Goal: Check status: Check status

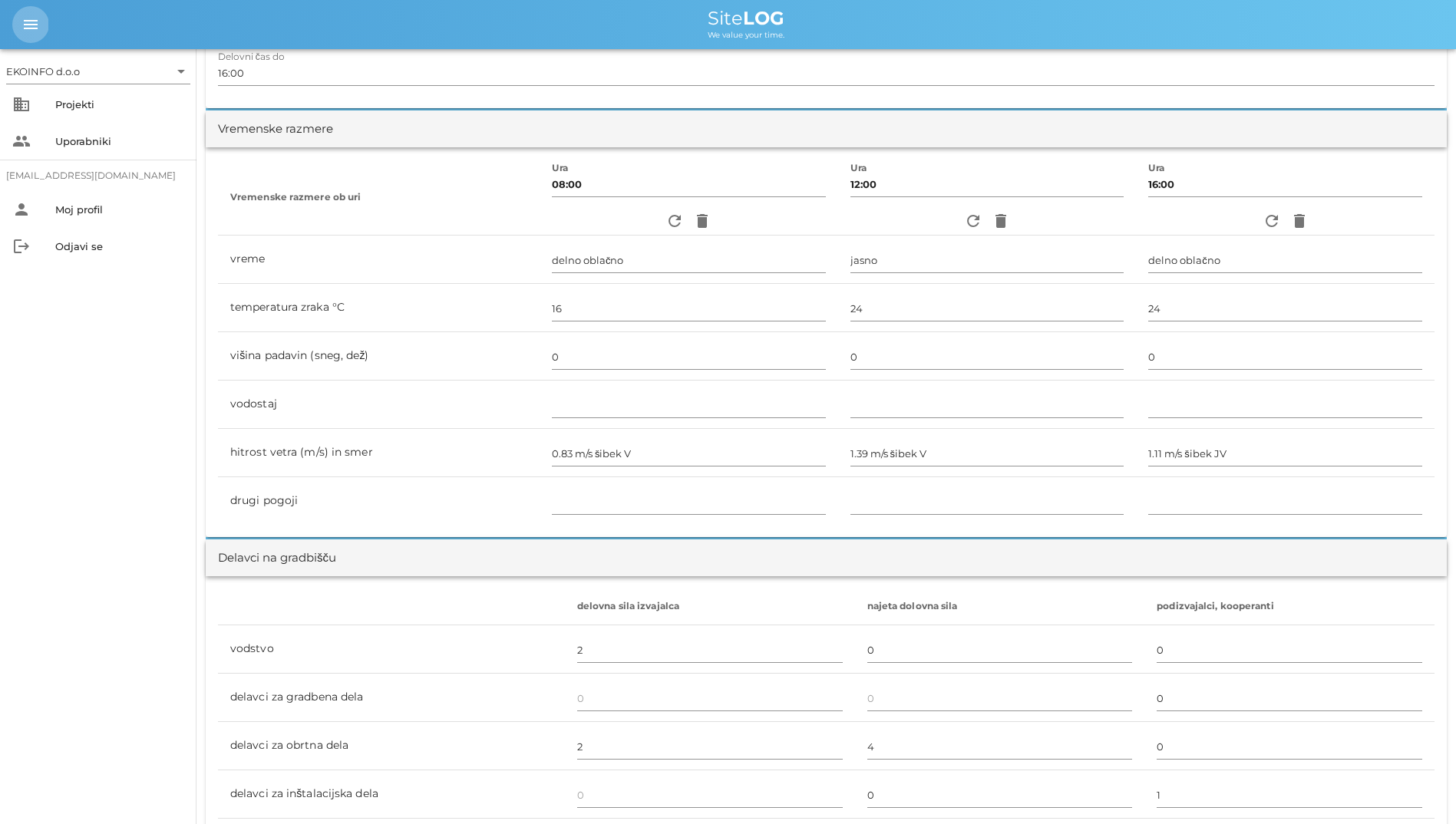
scroll to position [408, 0]
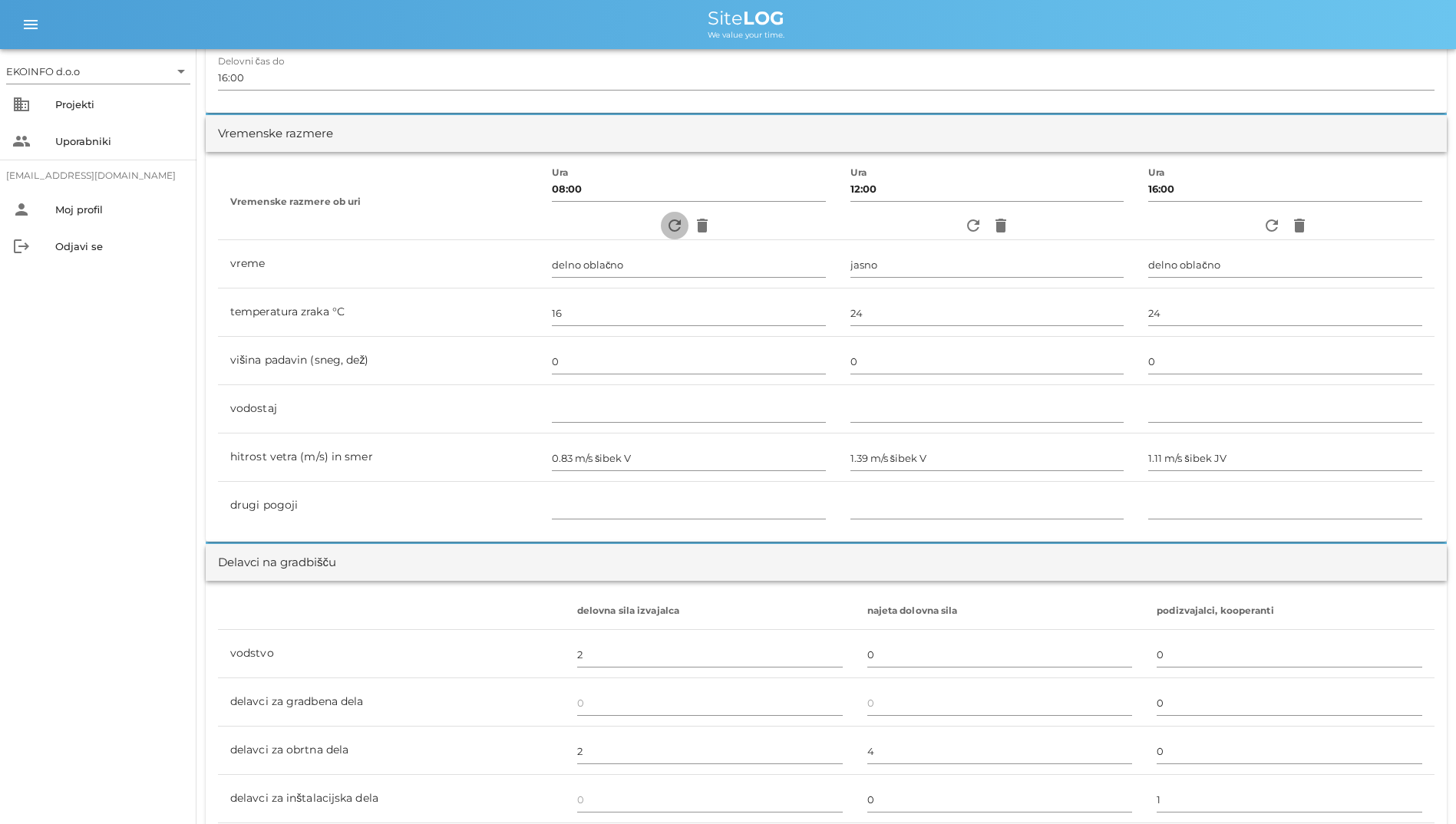
click at [666, 229] on icon "refresh" at bounding box center [675, 225] width 19 height 19
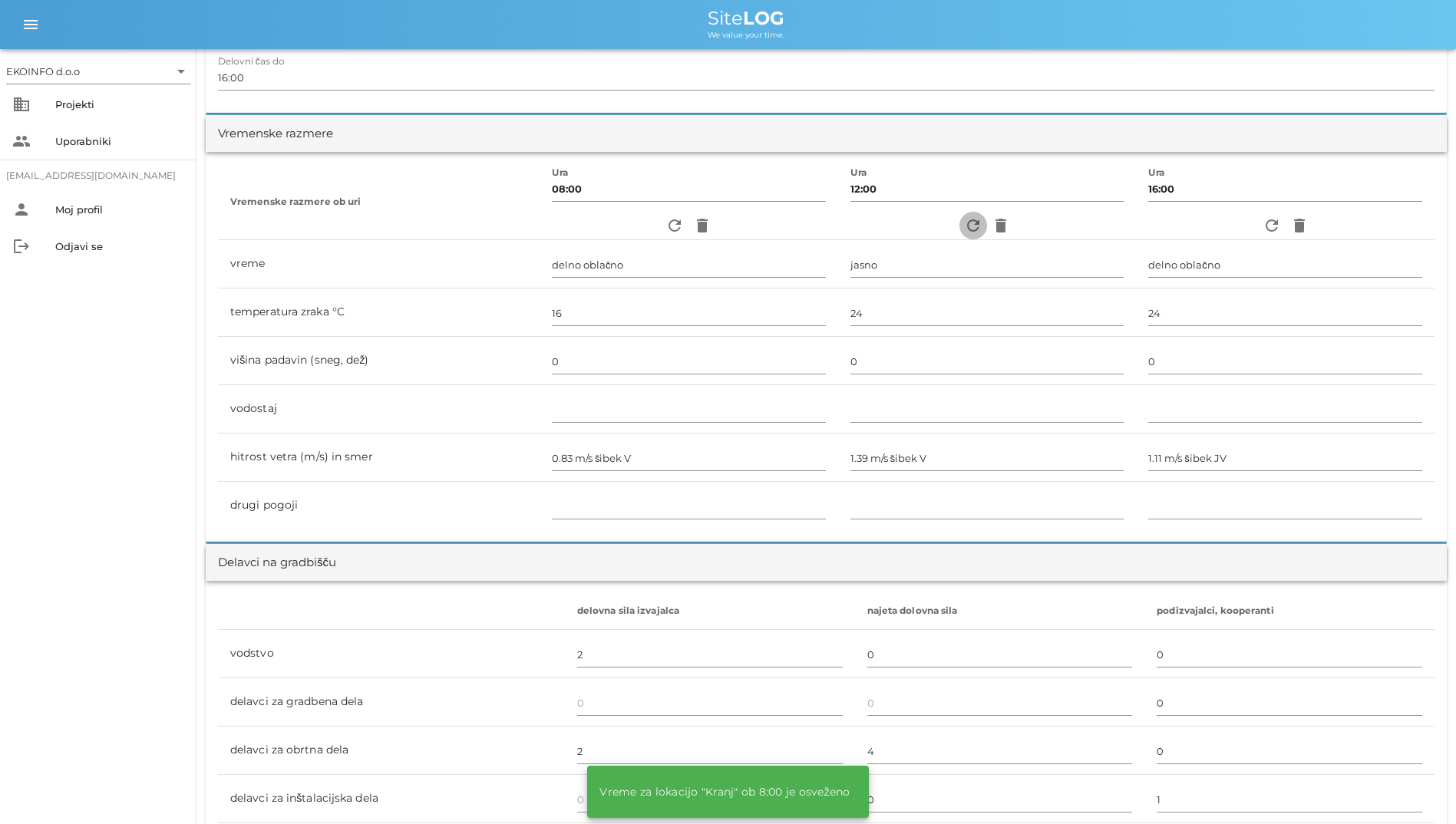
click at [944, 224] on icon "refresh" at bounding box center [973, 225] width 19 height 19
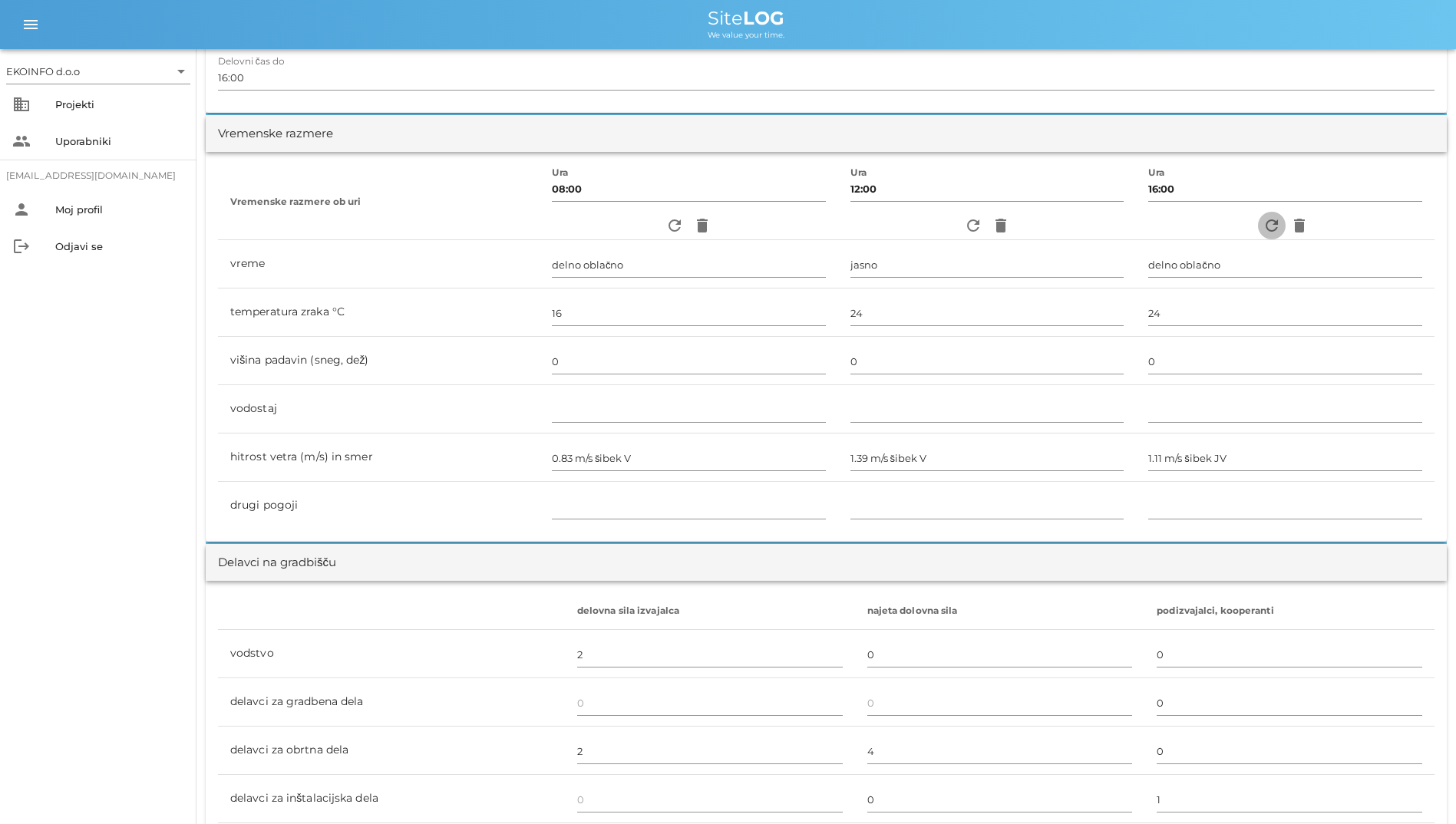
click at [944, 230] on icon "refresh" at bounding box center [1271, 225] width 19 height 19
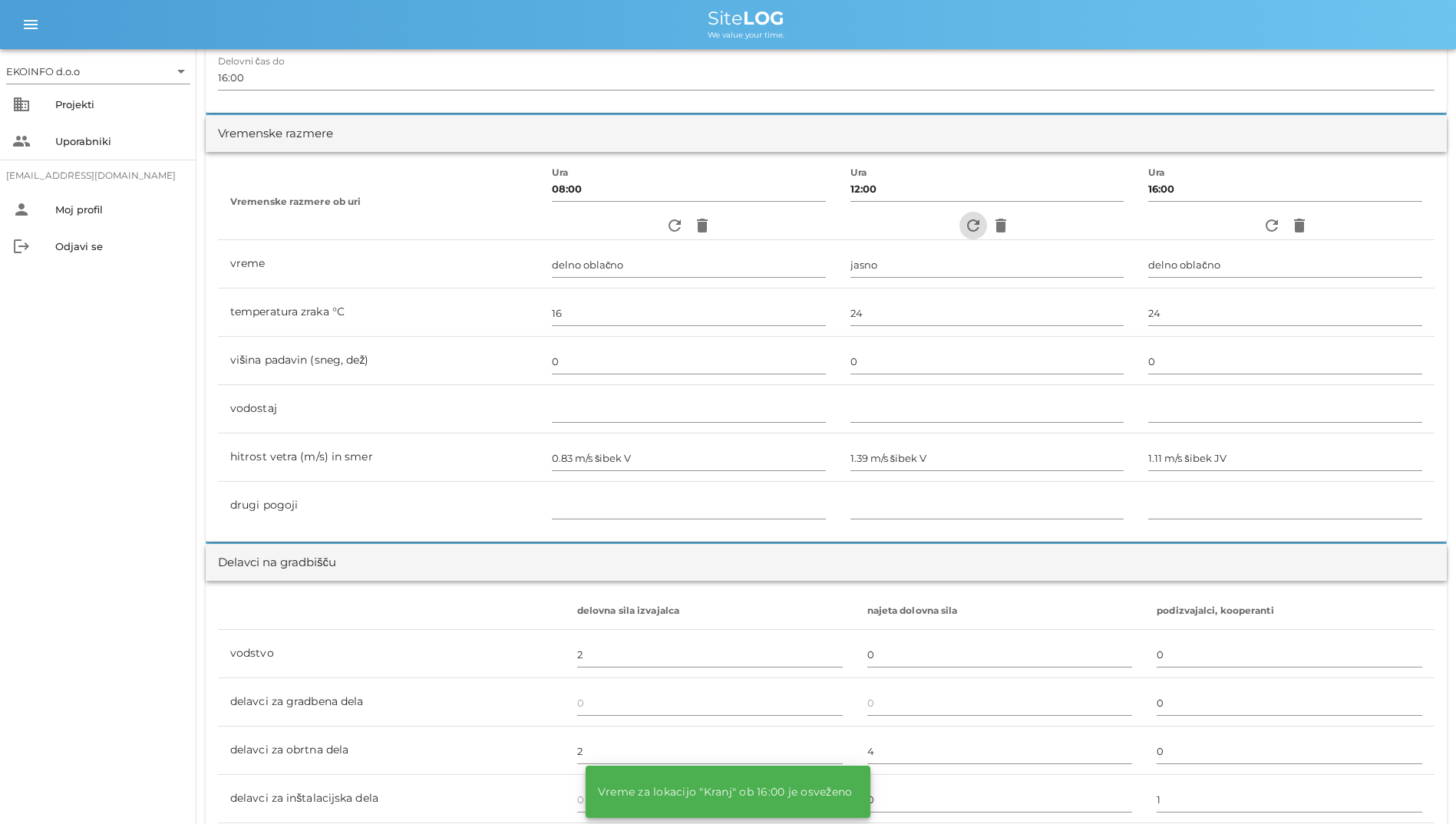
click at [944, 232] on icon "refresh" at bounding box center [973, 225] width 19 height 19
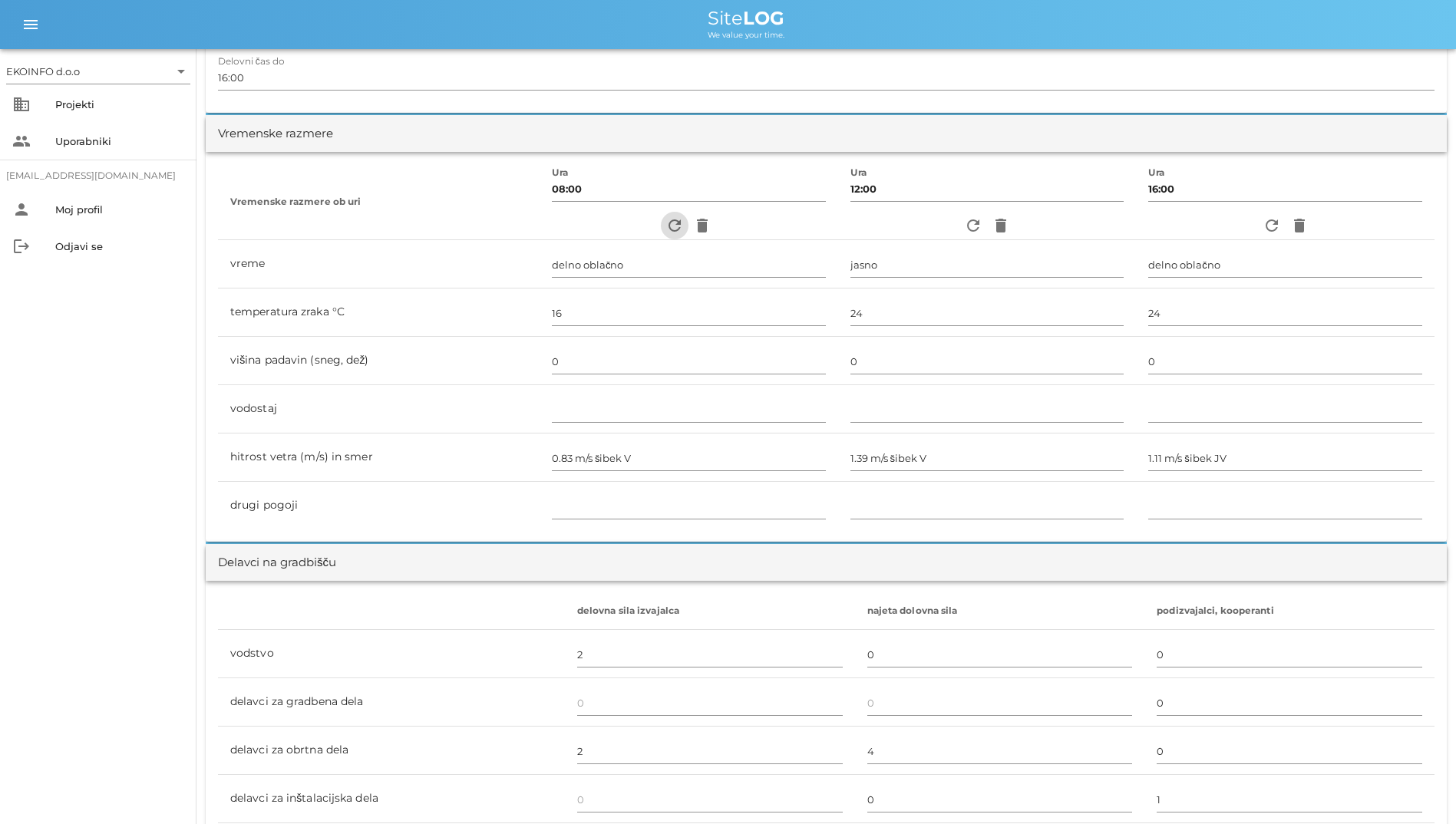
click at [666, 228] on icon "refresh" at bounding box center [675, 225] width 19 height 19
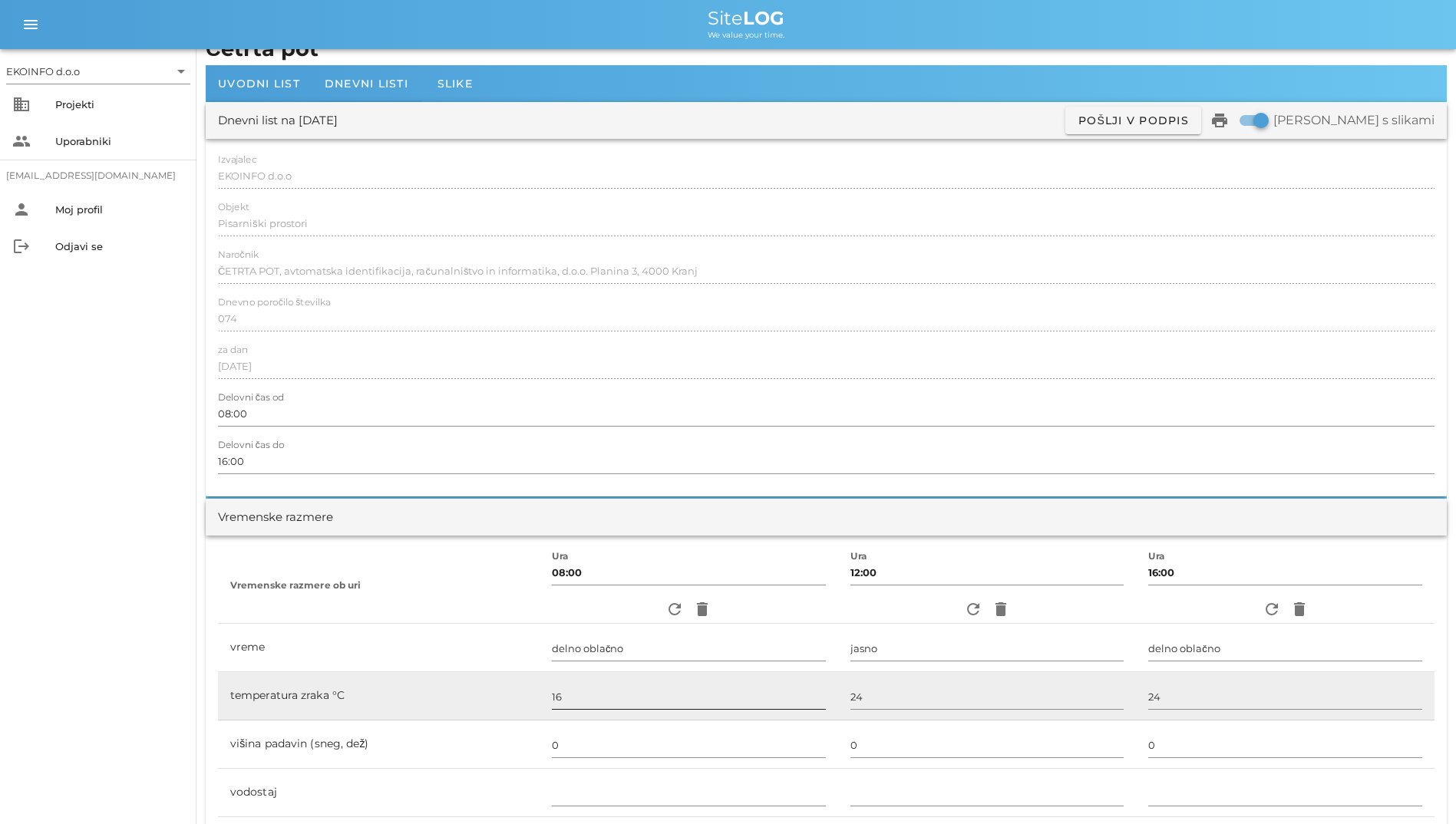
scroll to position [0, 0]
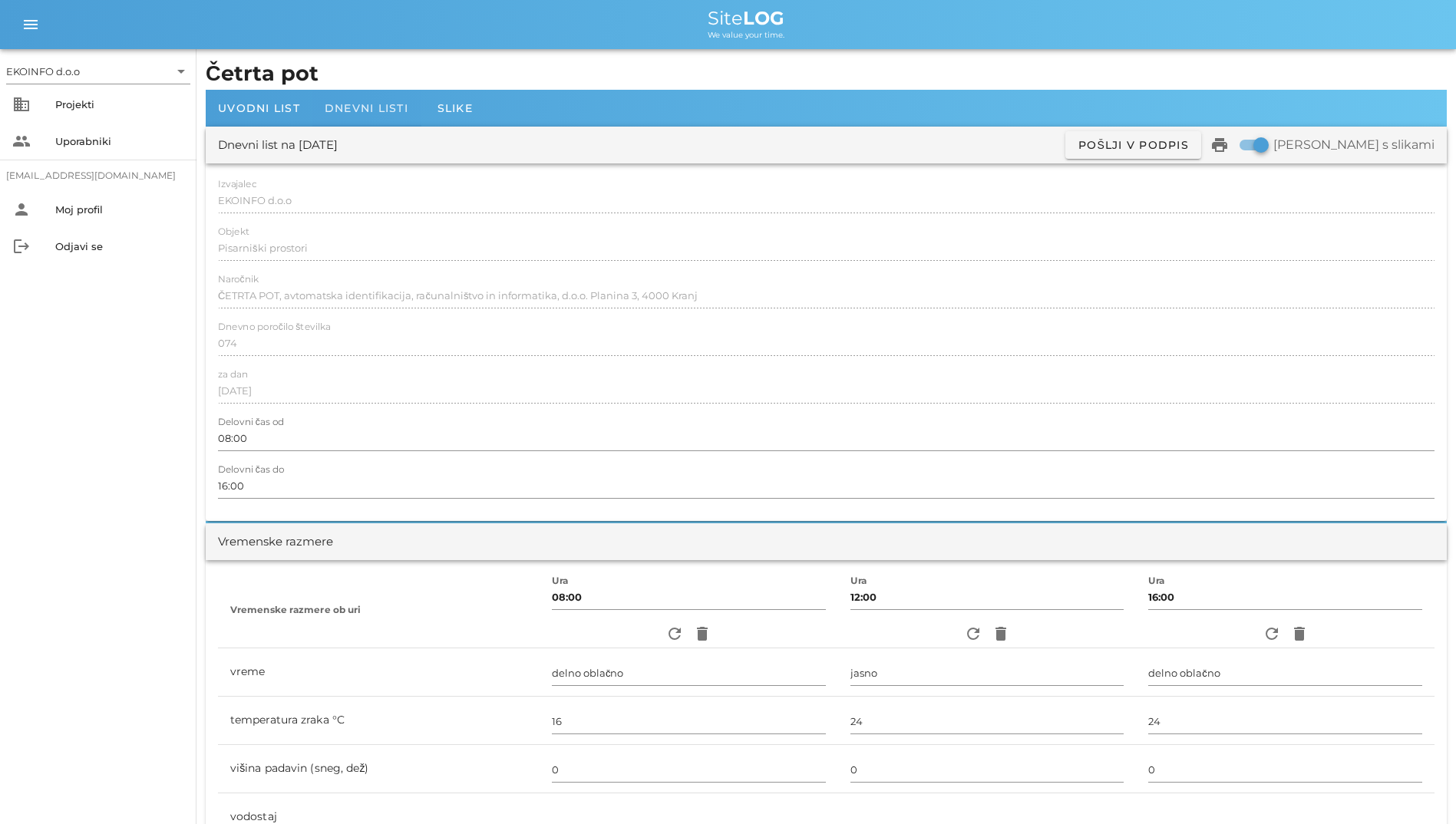
click at [384, 115] on span "Dnevni listi" at bounding box center [367, 107] width 84 height 14
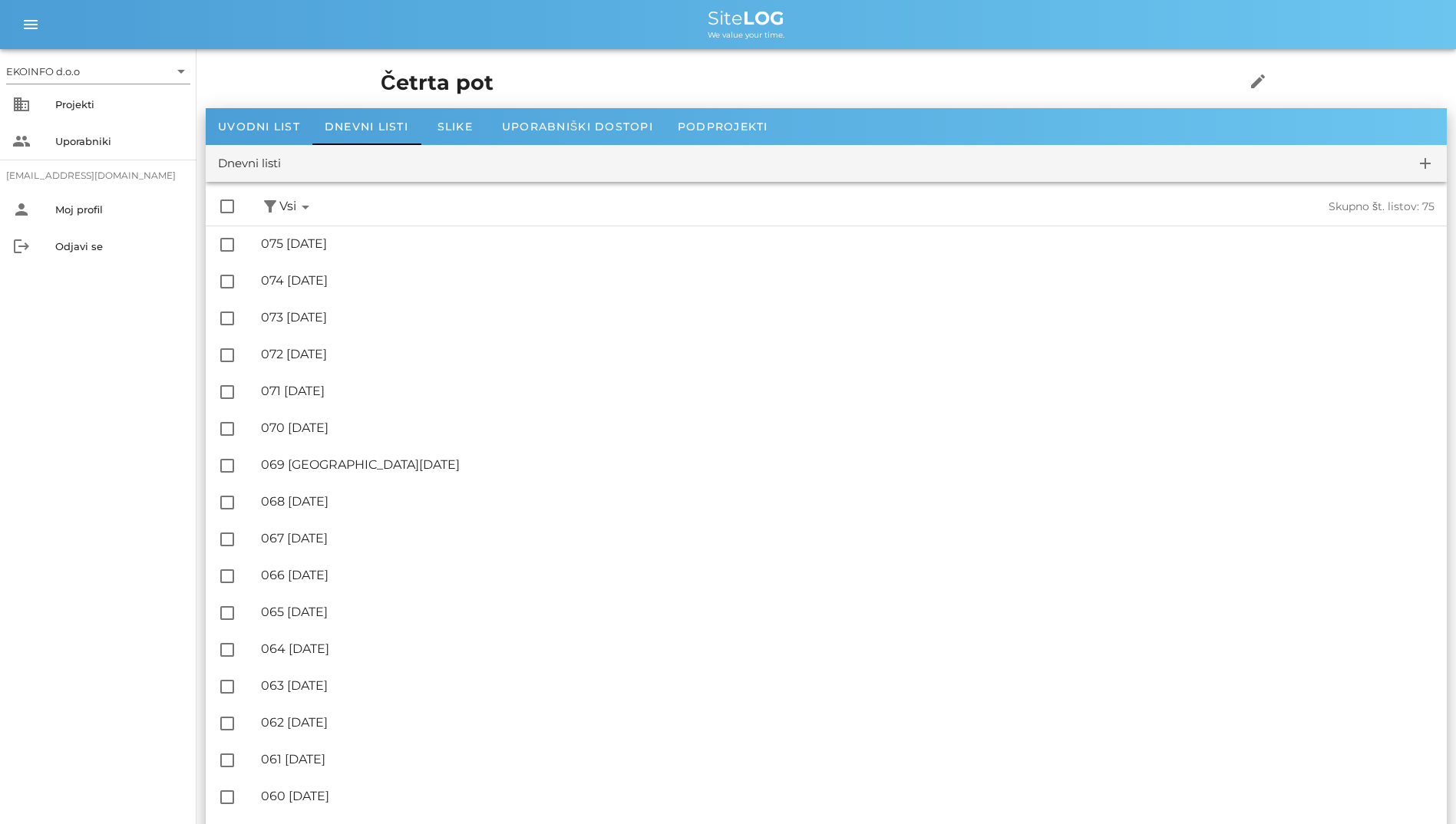
click at [350, 224] on div "check_box_outline_blank filter_alt Podpisani arrow_drop_down Nepodpisani arrow_…" at bounding box center [827, 207] width 1241 height 38
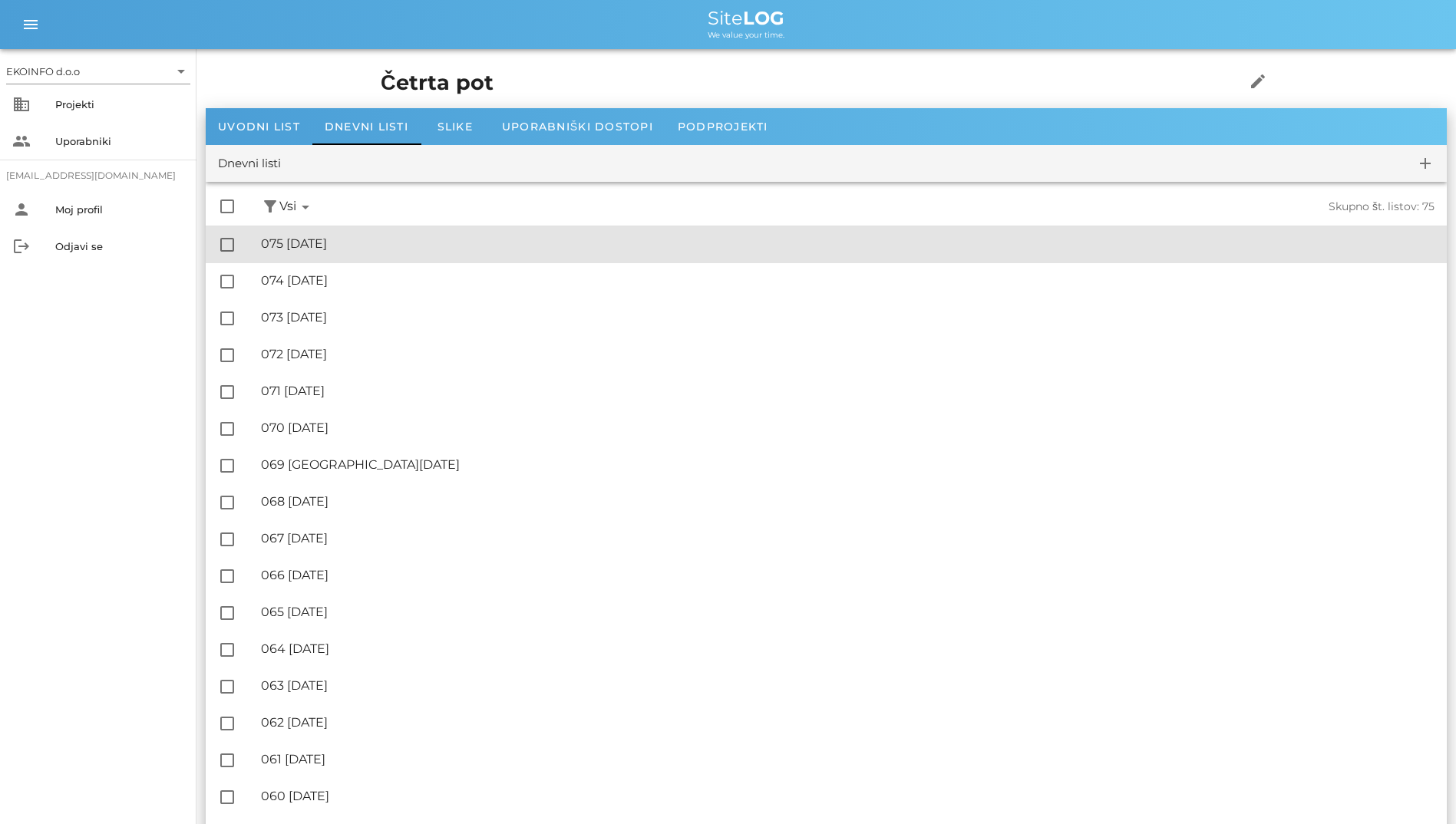
click at [352, 238] on div "🔏 075 [DATE]" at bounding box center [848, 244] width 1173 height 15
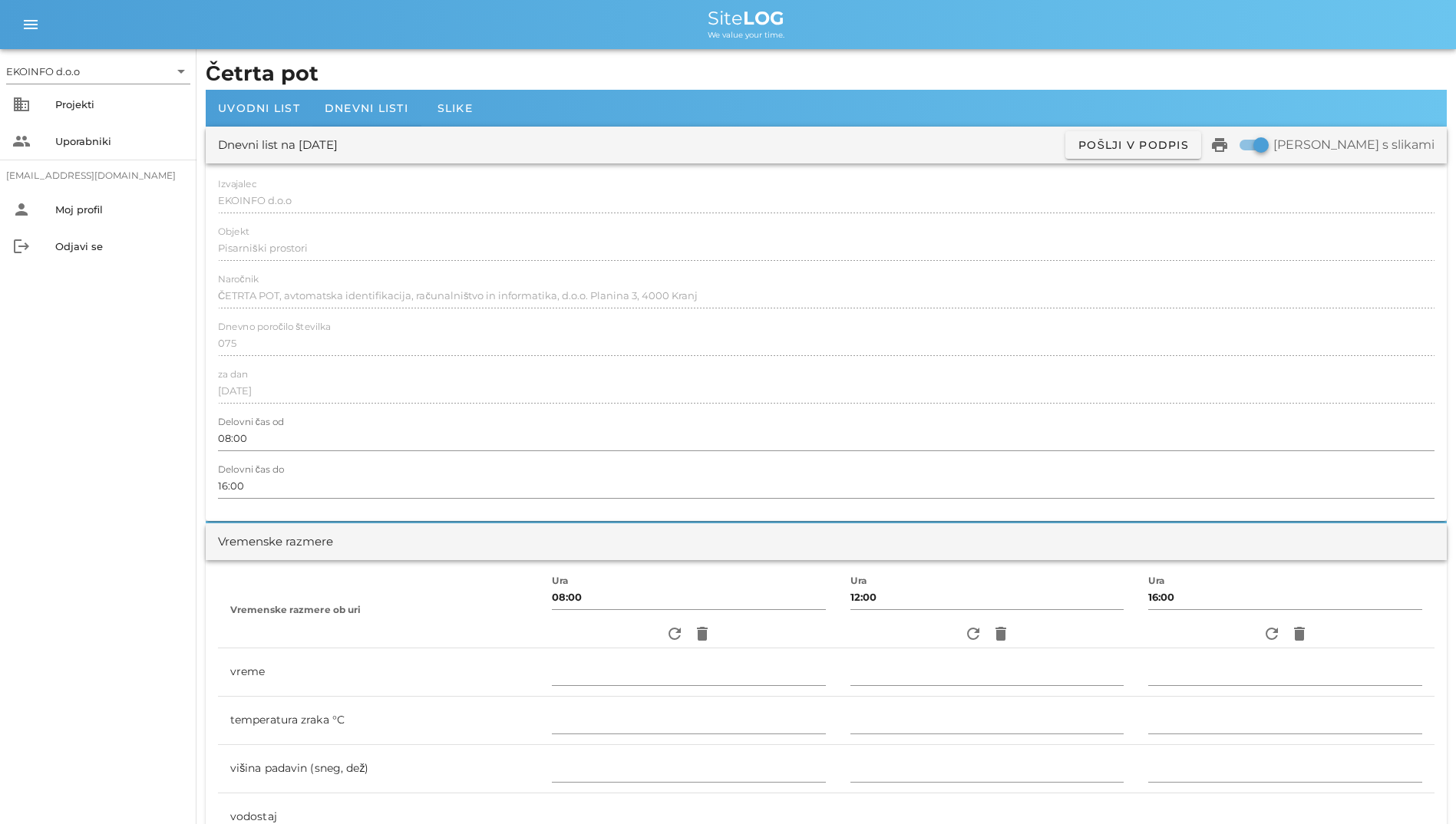
click at [370, 130] on div "Dnevni list na [DATE] ✓ Podpisan Pošlji v podpis print Natisni s slikami" at bounding box center [827, 145] width 1241 height 37
click at [378, 107] on span "Dnevni listi" at bounding box center [367, 107] width 84 height 14
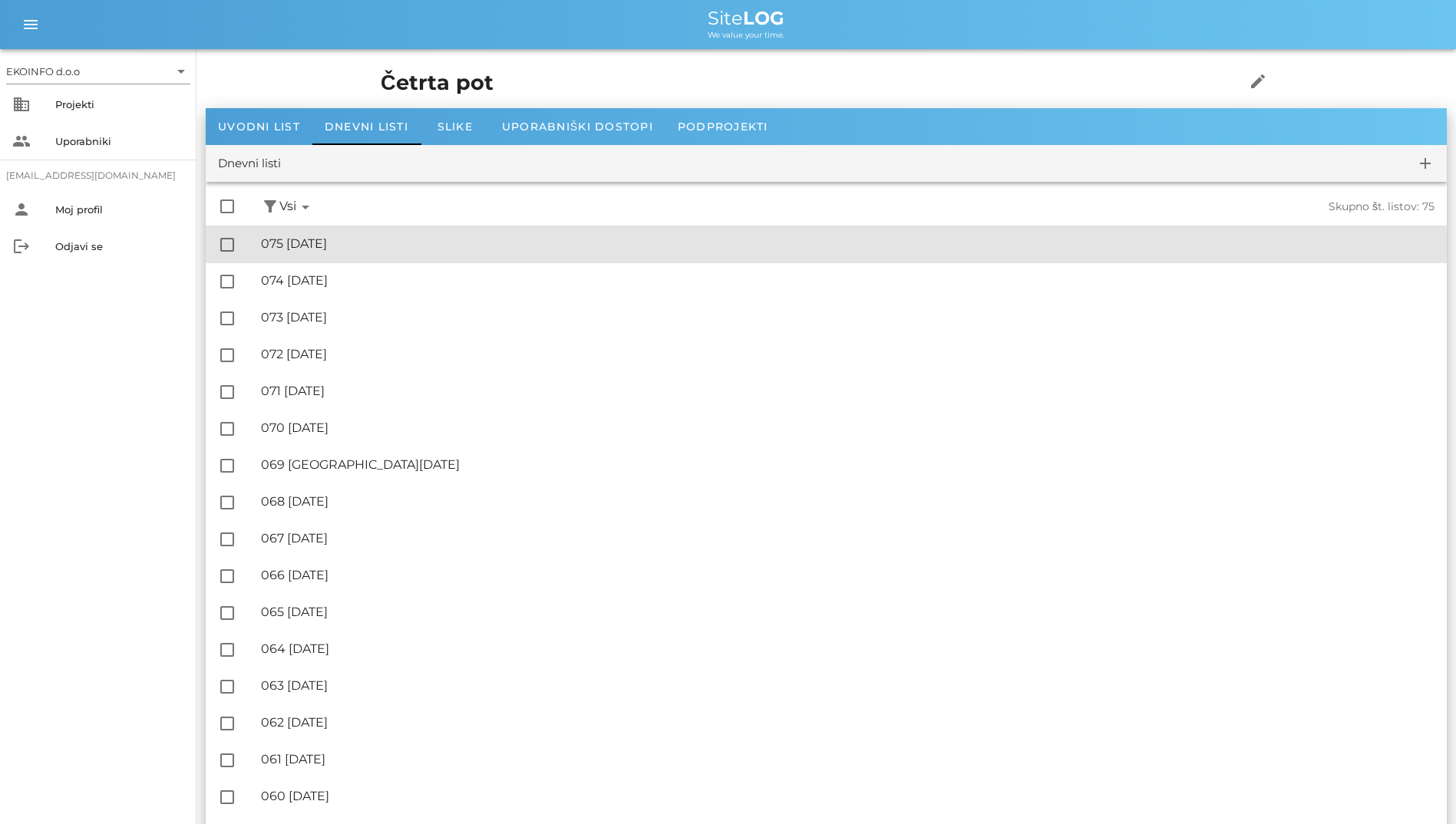
click at [339, 231] on div "🔏 075 [DATE] ✓ Podpisal: Nadzornik ✓ Podpisal: Sestavljalec ✓ Podpisal: Odgovor…" at bounding box center [848, 244] width 1173 height 35
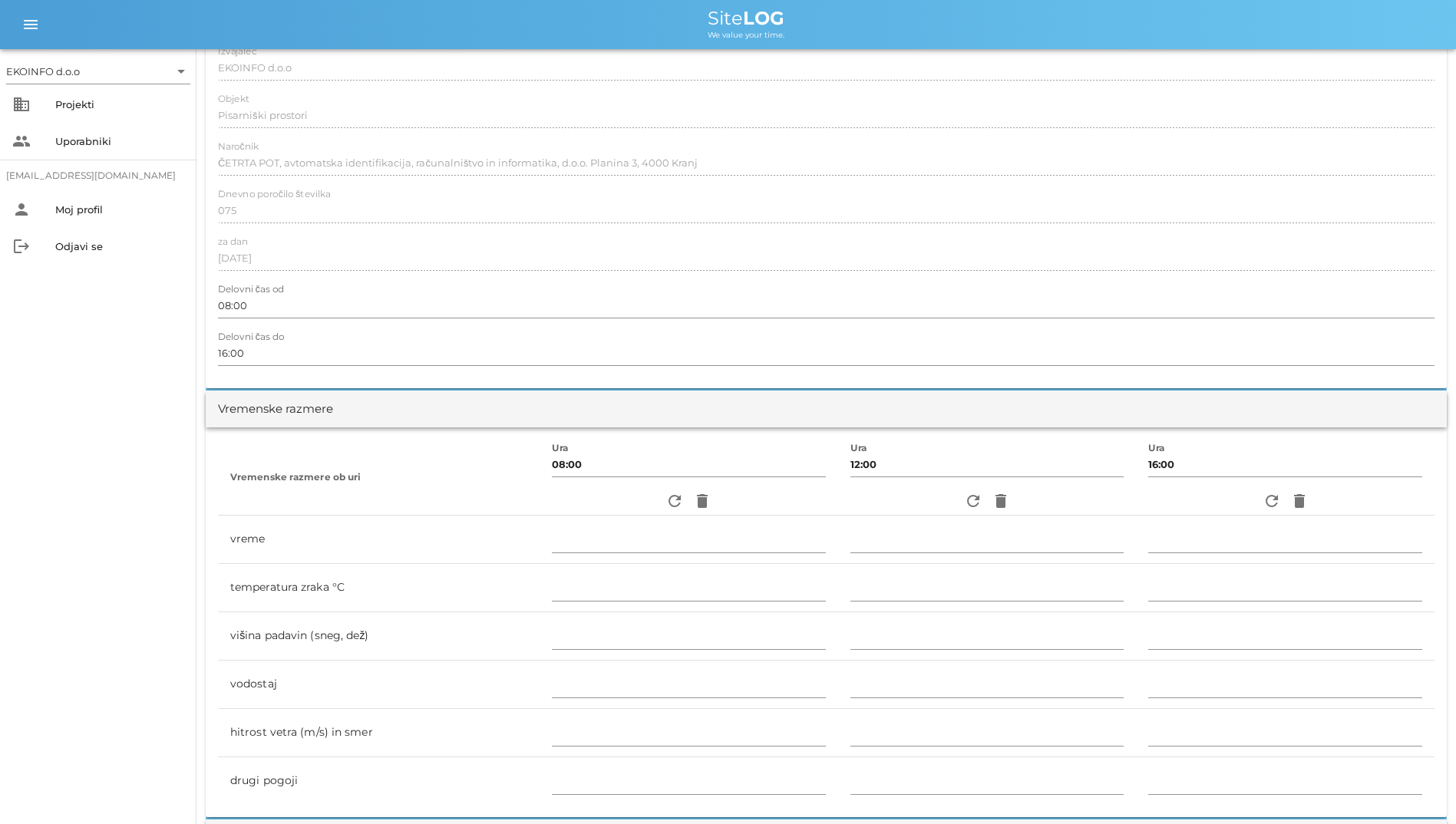
scroll to position [384, 0]
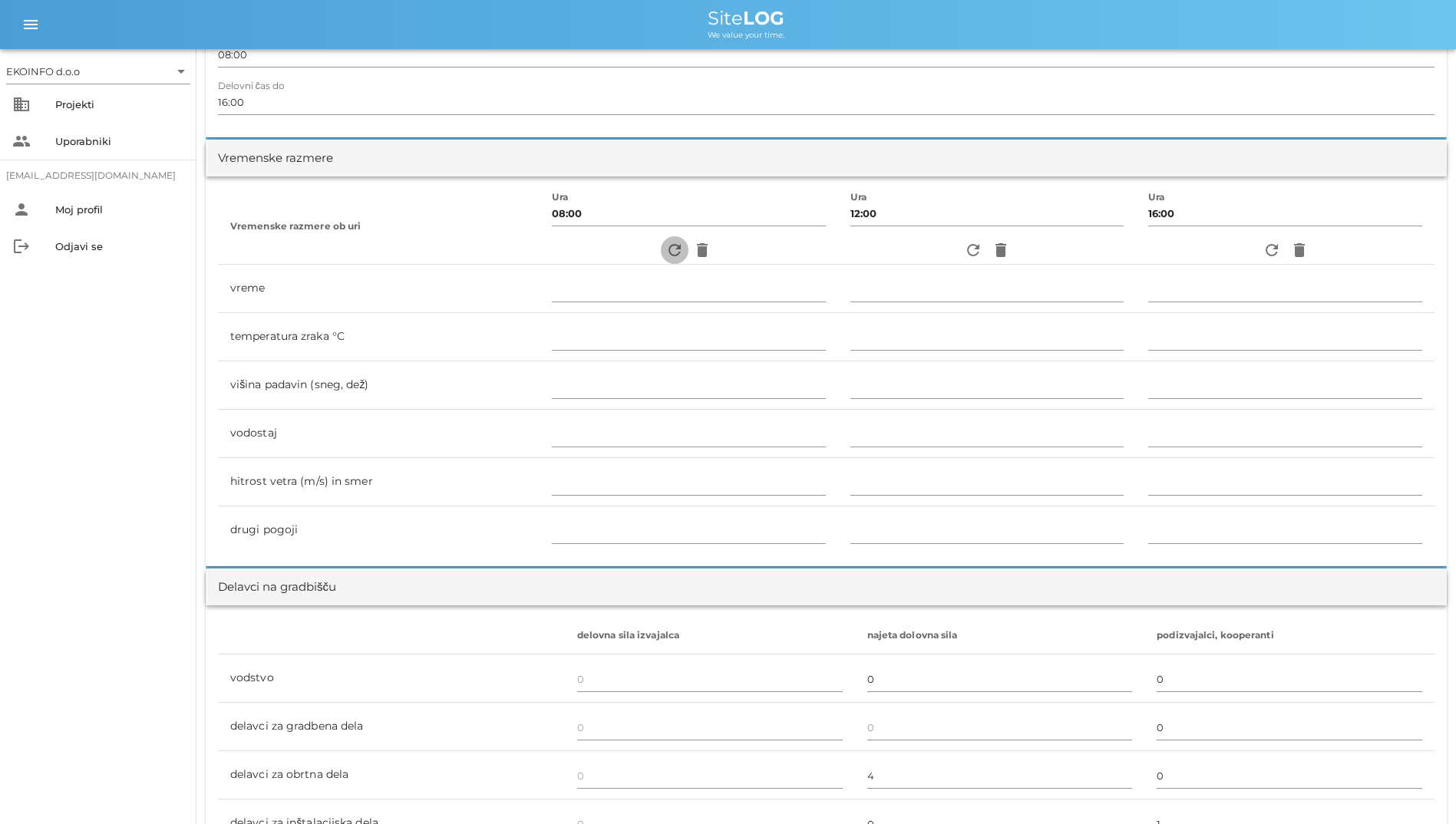
click at [666, 254] on icon "refresh" at bounding box center [675, 250] width 19 height 19
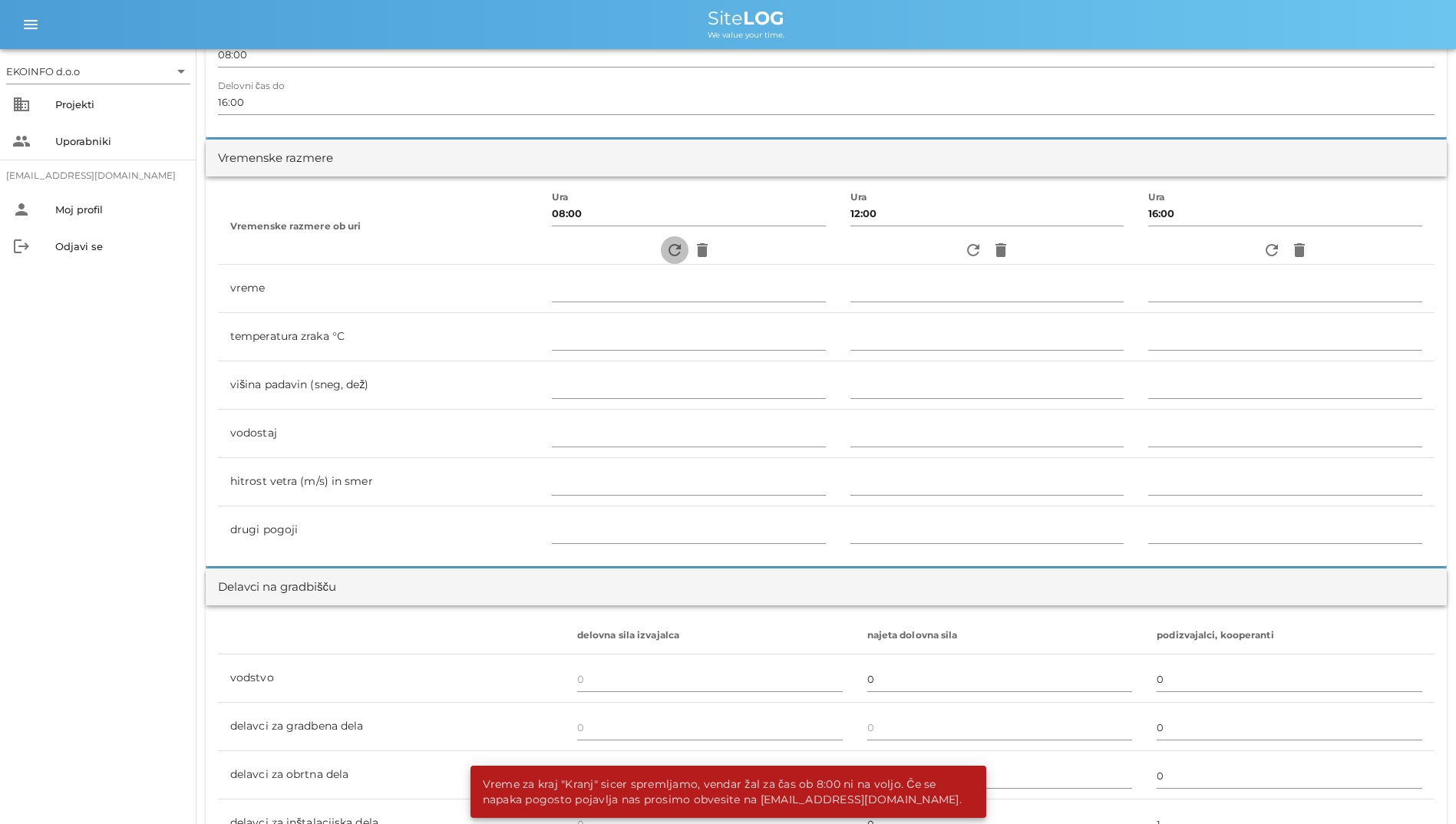
click at [666, 254] on icon "refresh" at bounding box center [675, 250] width 19 height 19
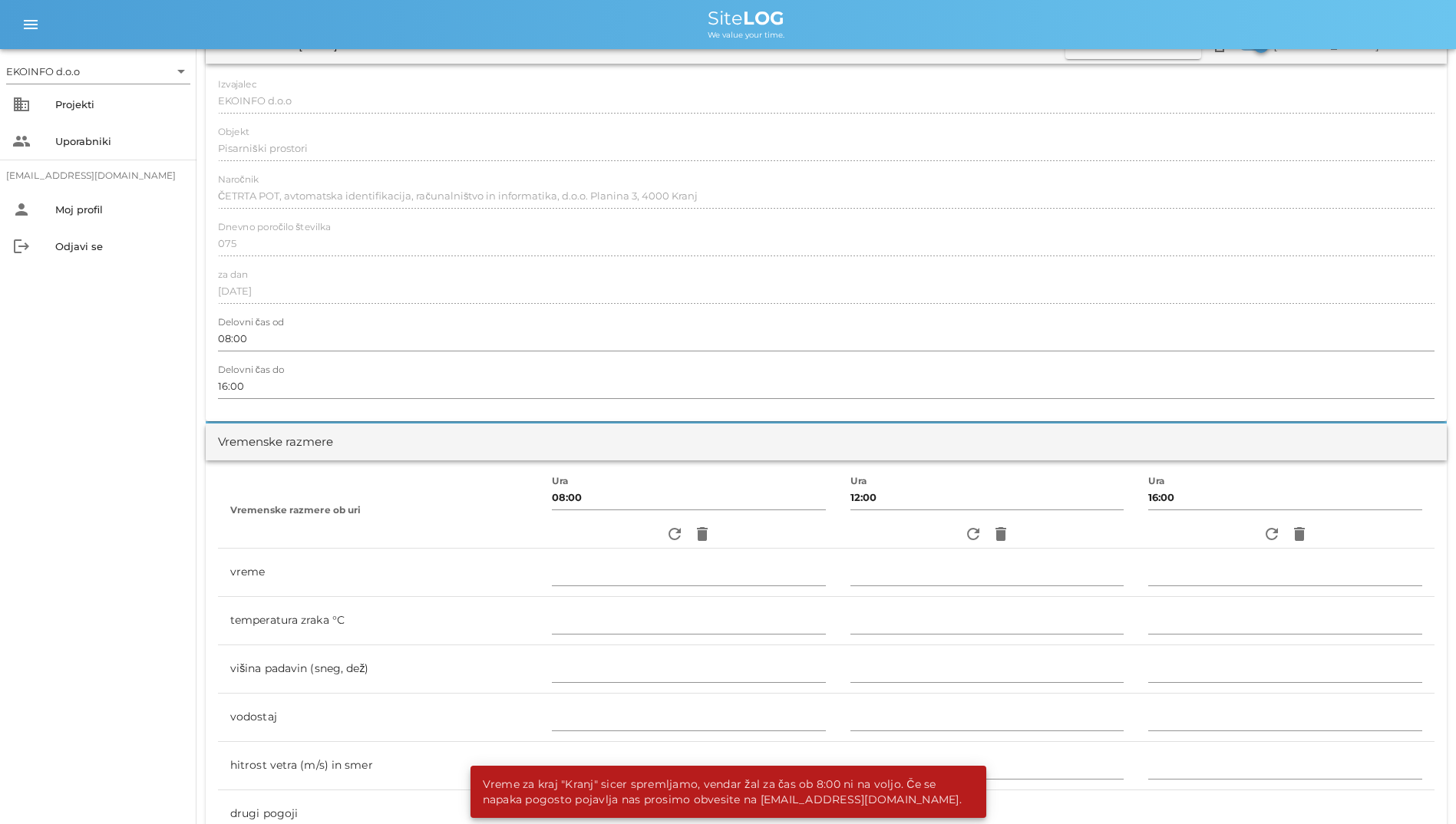
scroll to position [0, 0]
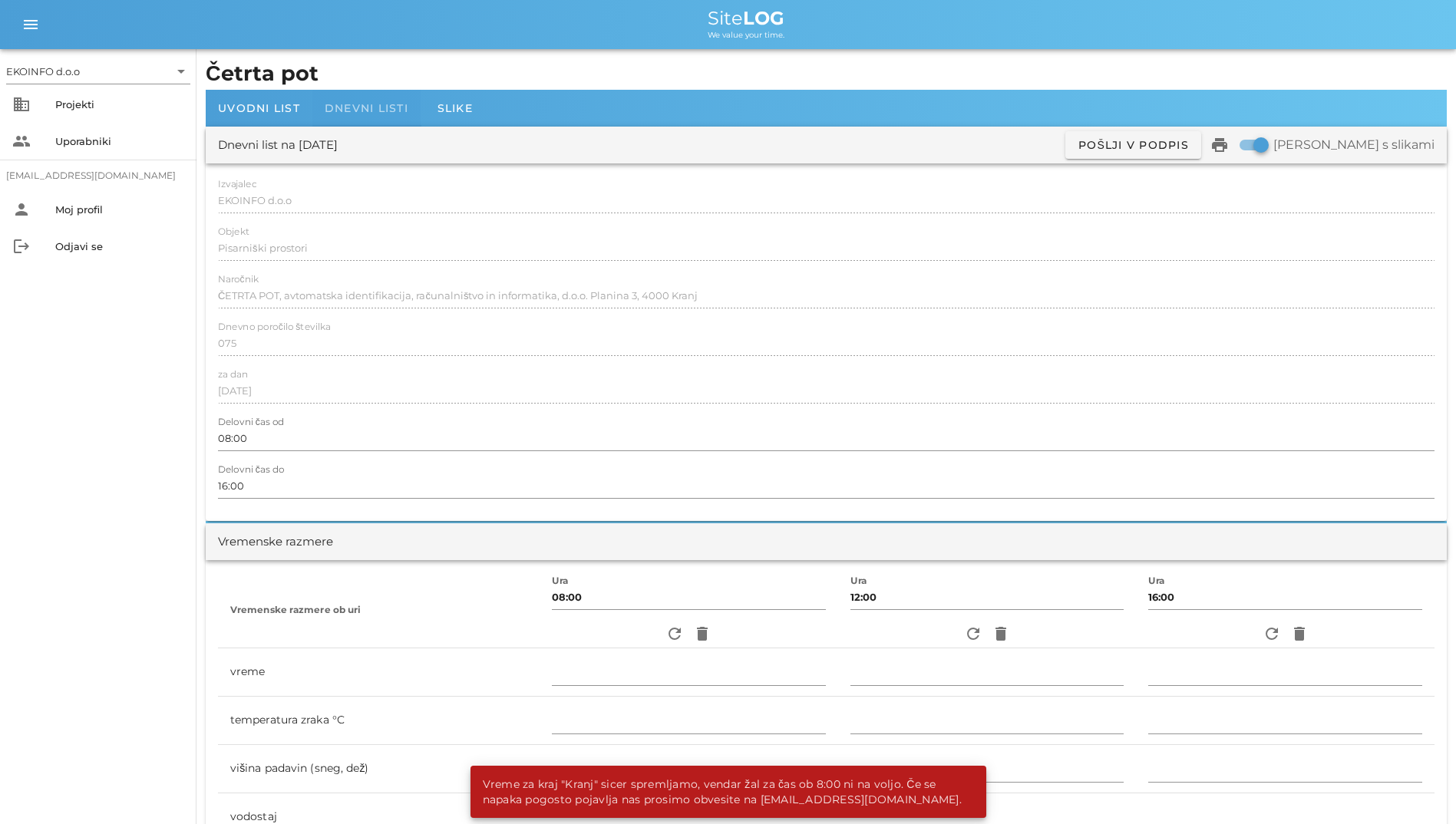
click at [380, 115] on div "Dnevni listi" at bounding box center [367, 108] width 108 height 37
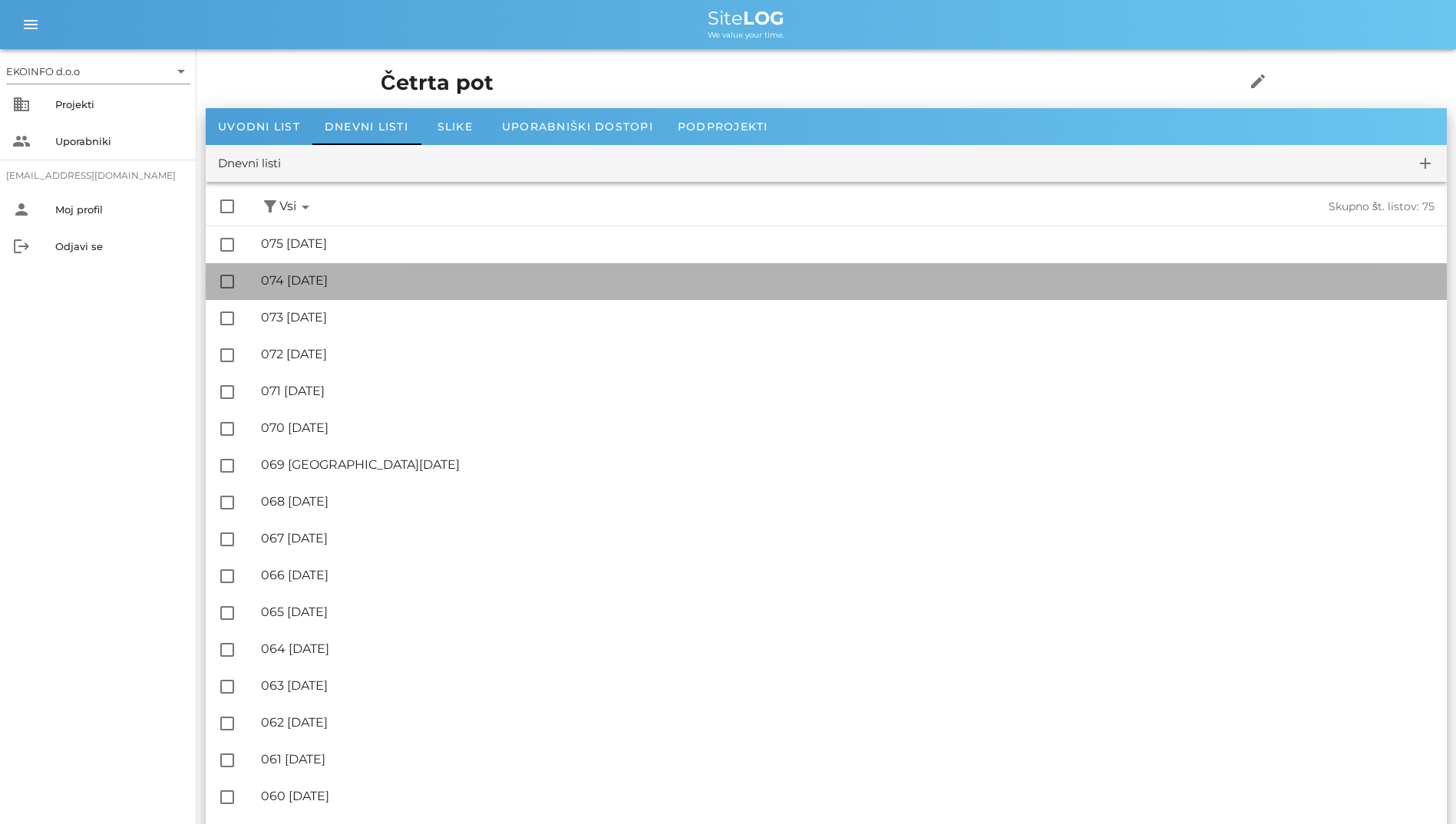
click at [438, 280] on div "🔏 074 [DATE]" at bounding box center [848, 280] width 1173 height 15
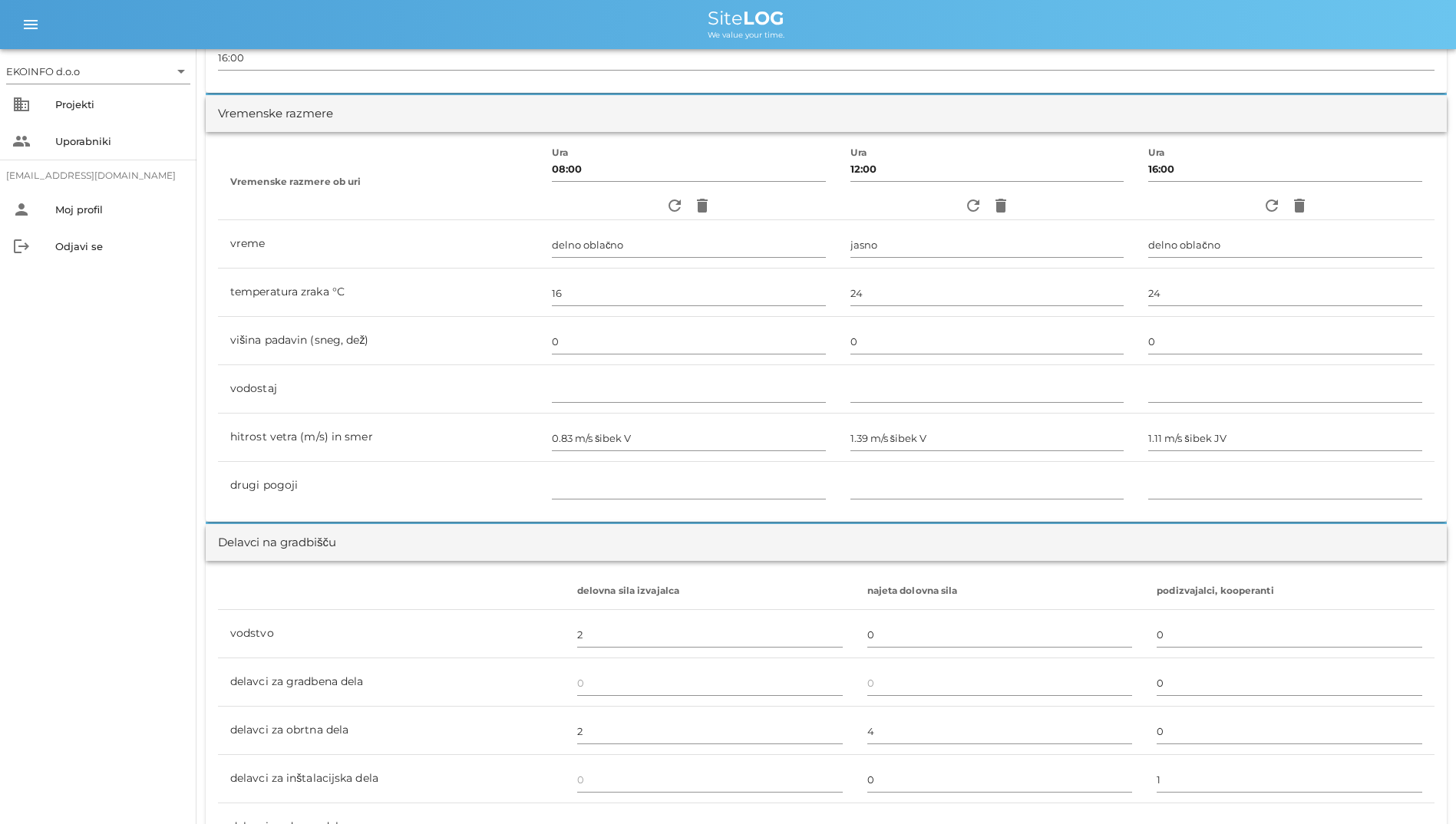
scroll to position [460, 0]
